Goal: Transaction & Acquisition: Book appointment/travel/reservation

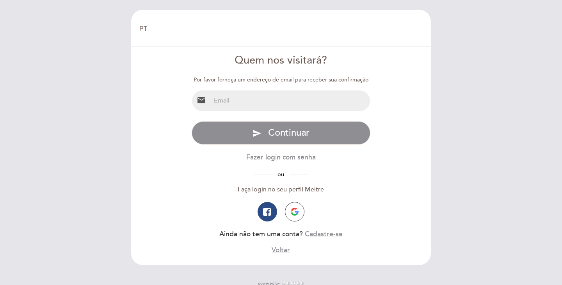
select select "pt"
click at [252, 101] on input "email" at bounding box center [291, 101] width 160 height 21
type input "[EMAIL_ADDRESS][DOMAIN_NAME]"
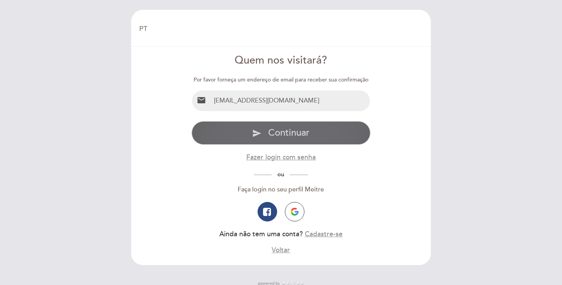
click at [275, 129] on span "Continuar" at bounding box center [288, 132] width 41 height 11
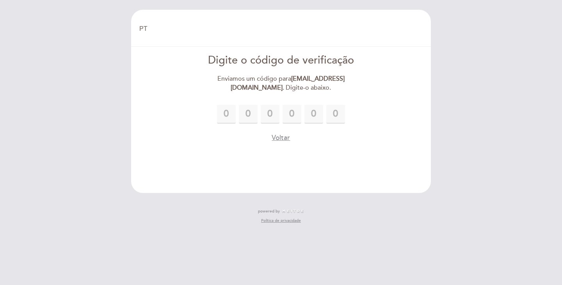
type input "2"
type input "3"
type input "4"
type input "2"
type input "0"
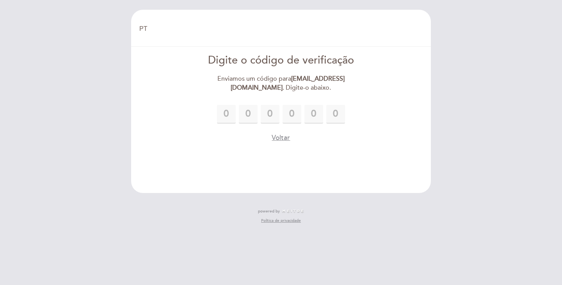
type input "9"
